Goal: Information Seeking & Learning: Understand process/instructions

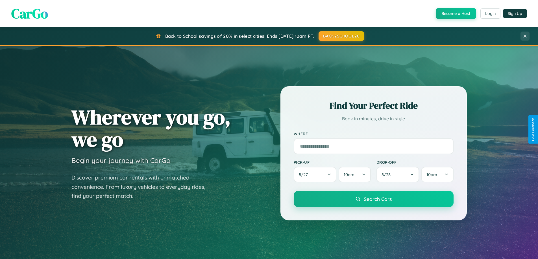
scroll to position [1086, 0]
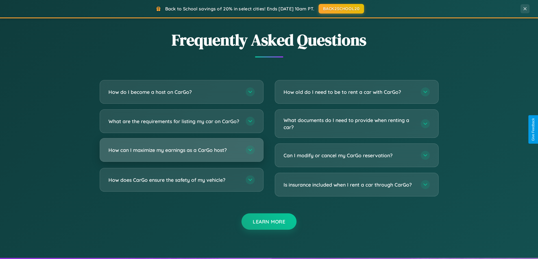
click at [181, 154] on h3 "How can I maximize my earnings as a CarGo host?" at bounding box center [173, 150] width 131 height 7
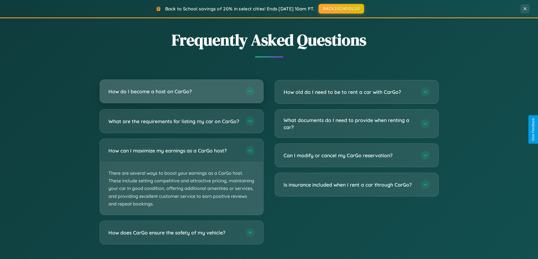
click at [181, 91] on h3 "How do I become a host on CarGo?" at bounding box center [173, 91] width 131 height 7
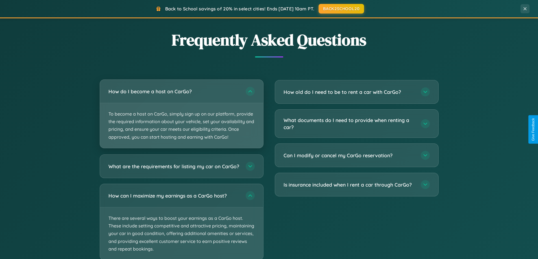
click at [181, 114] on p "To become a host on CarGo, simply sign up on our platform, provide the required…" at bounding box center [181, 125] width 163 height 45
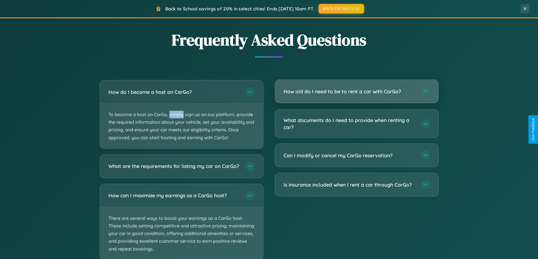
click at [356, 91] on h3 "How old do I need to be to rent a car with CarGo?" at bounding box center [348, 91] width 131 height 7
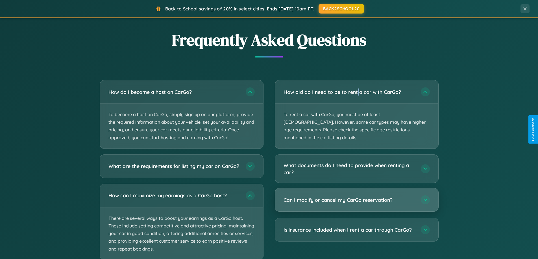
click at [356, 197] on h3 "Can I modify or cancel my CarGo reservation?" at bounding box center [348, 200] width 131 height 7
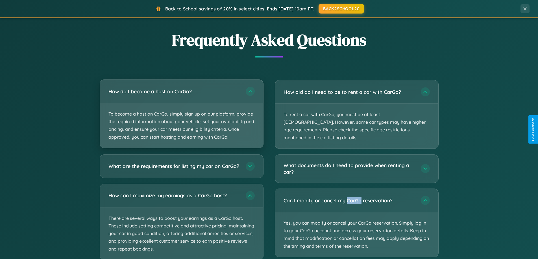
click at [181, 114] on p "To become a host on CarGo, simply sign up on our platform, provide the required…" at bounding box center [181, 125] width 163 height 45
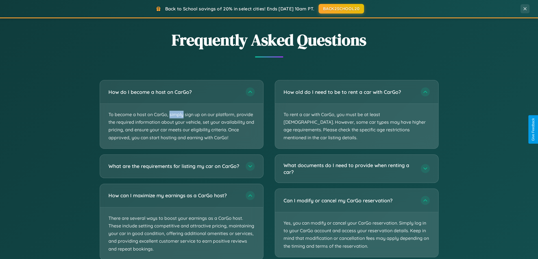
click at [341, 9] on button "BACK2SCHOOL20" at bounding box center [341, 8] width 48 height 10
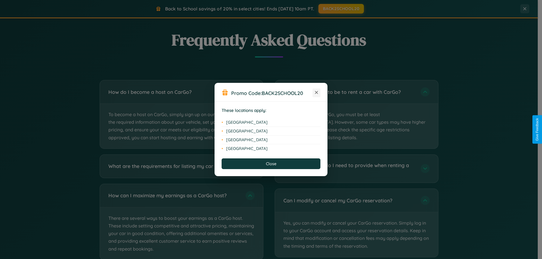
click at [316, 93] on icon at bounding box center [316, 92] width 3 height 3
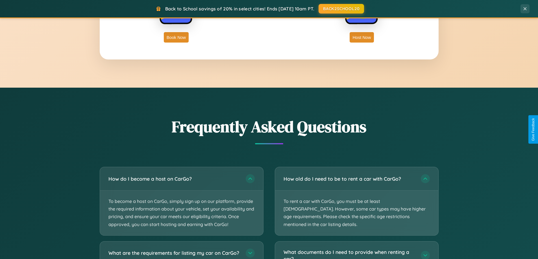
scroll to position [907, 0]
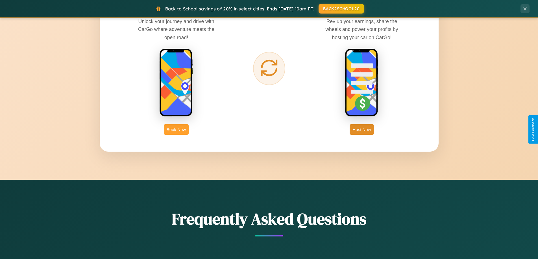
click at [176, 130] on button "Book Now" at bounding box center [176, 129] width 25 height 10
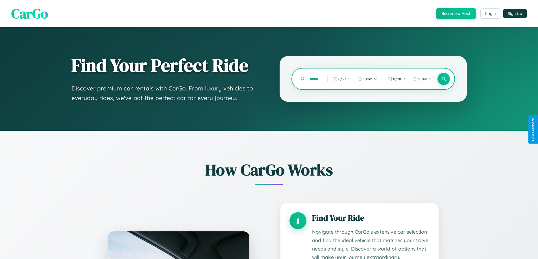
type input "**********"
